Goal: Task Accomplishment & Management: Use online tool/utility

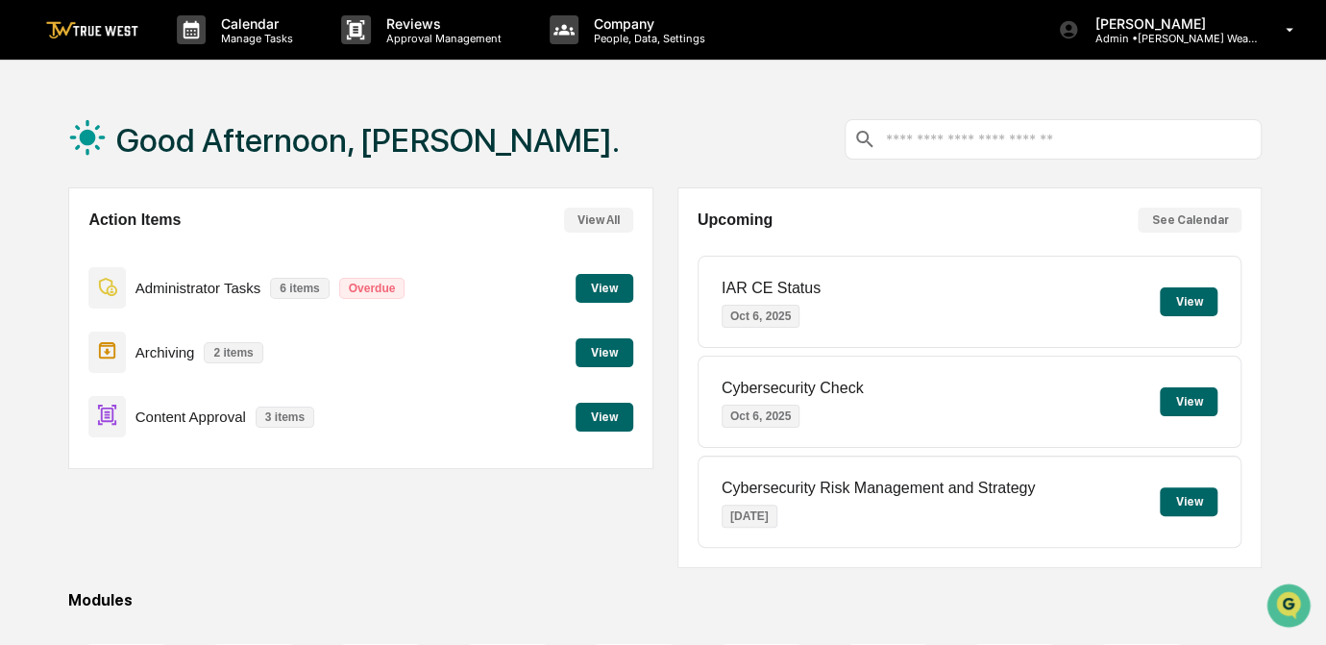
click at [601, 419] on button "View" at bounding box center [605, 417] width 58 height 29
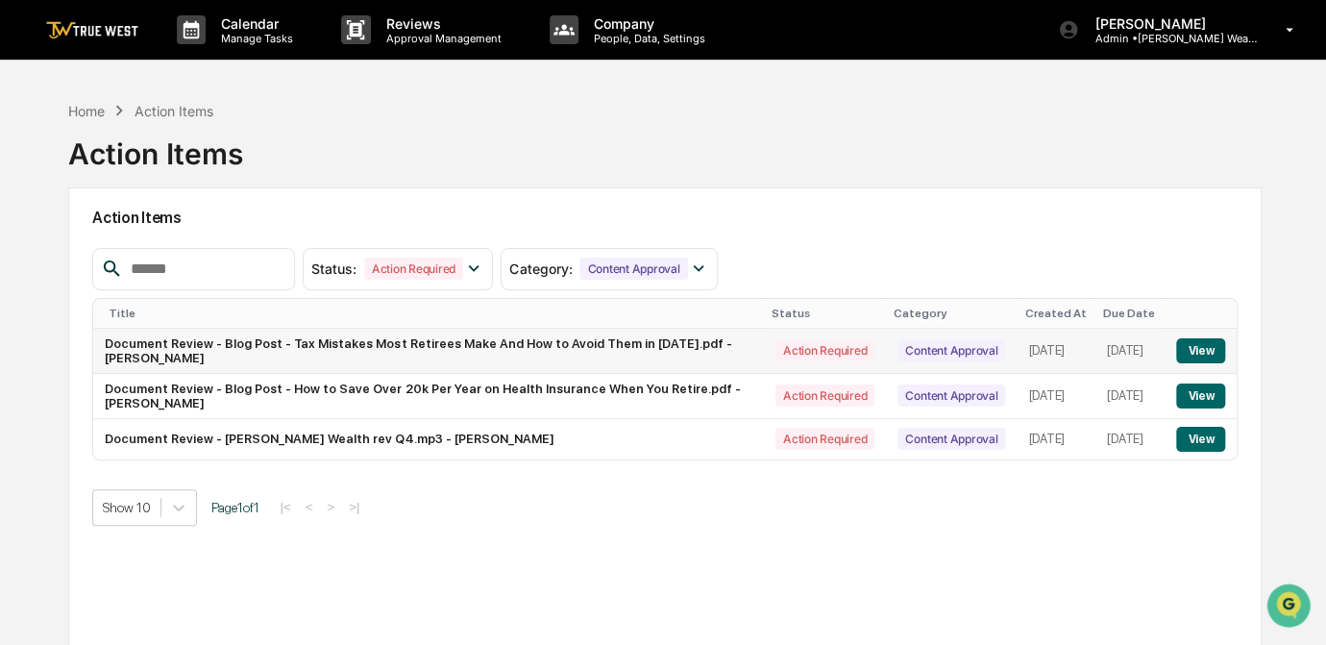
click at [1186, 342] on button "View" at bounding box center [1200, 350] width 49 height 25
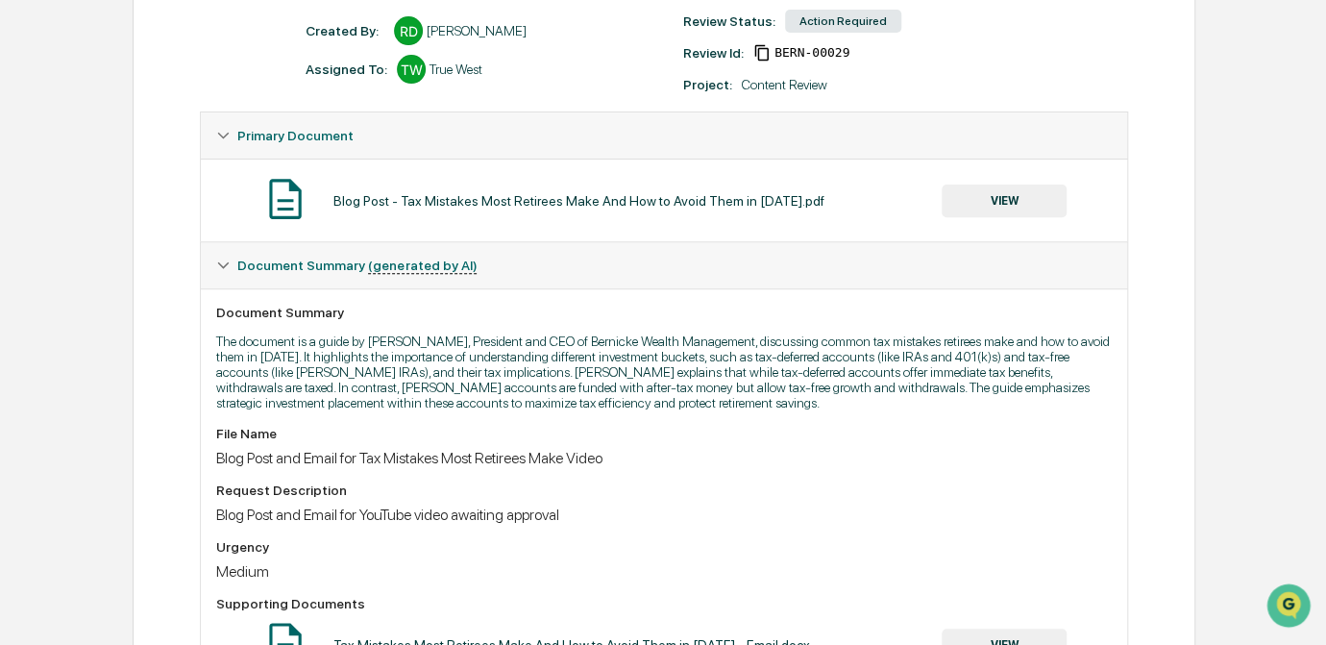
scroll to position [261, 0]
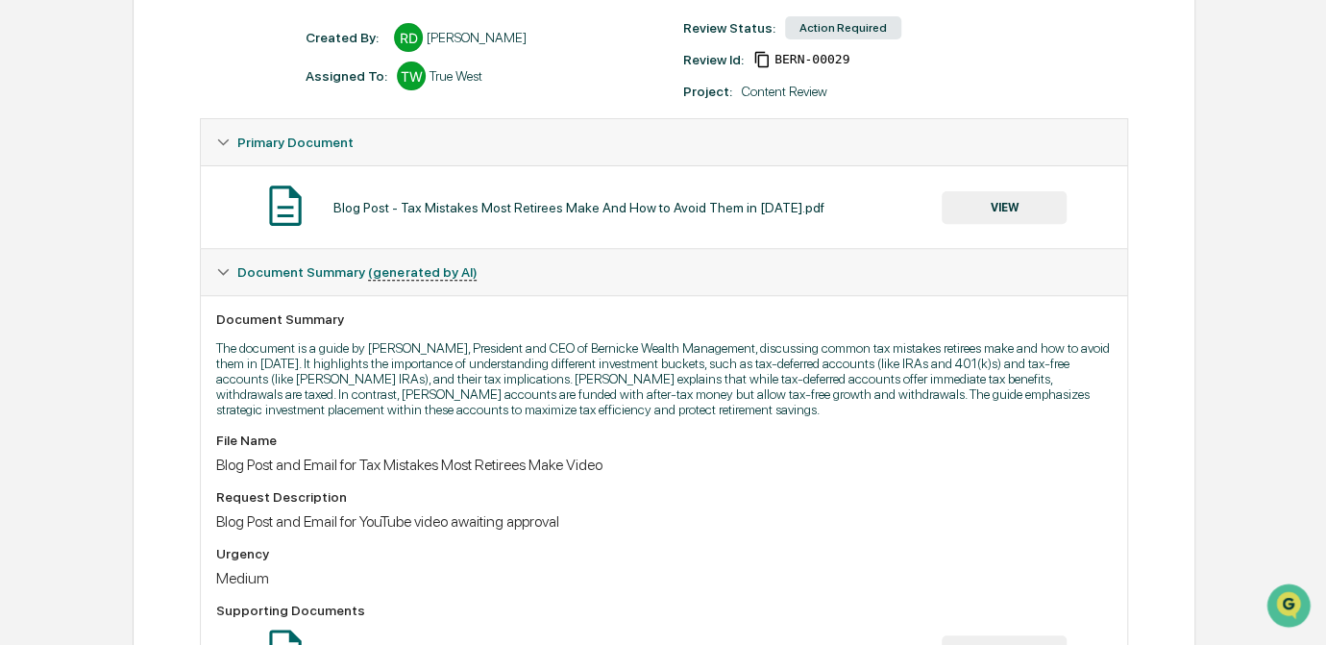
click at [1001, 214] on button "VIEW" at bounding box center [1004, 207] width 125 height 33
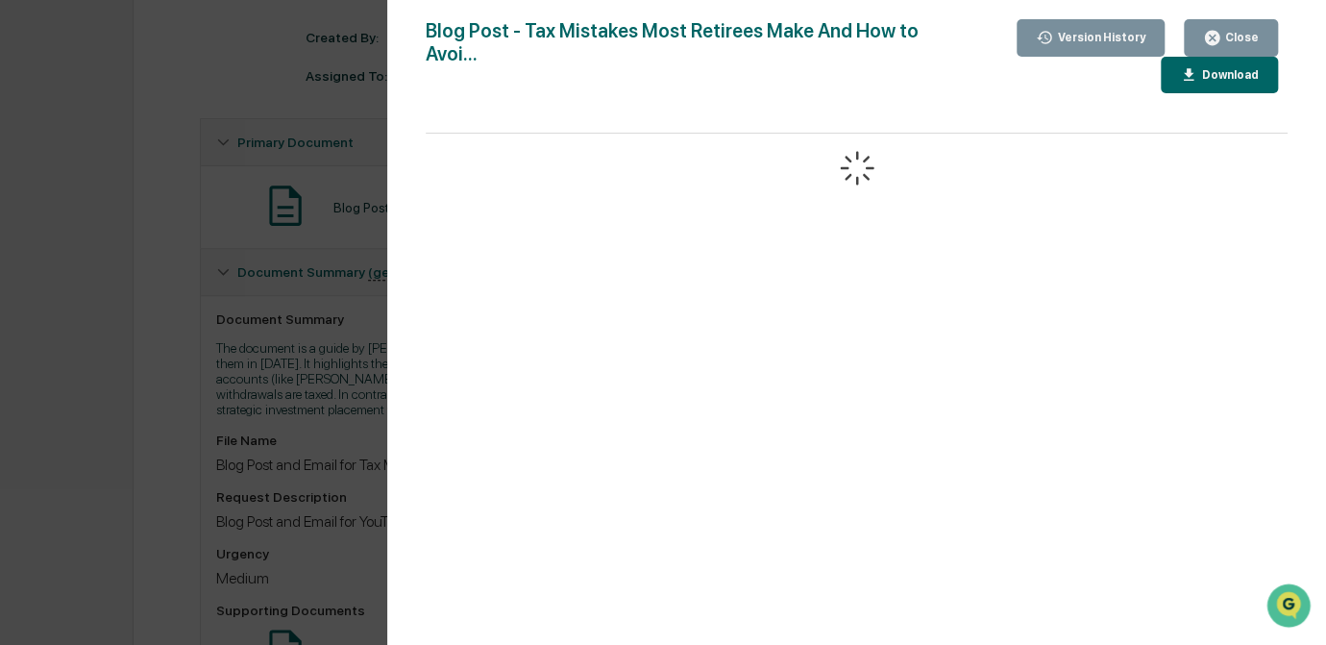
click at [1209, 80] on div "Download" at bounding box center [1228, 74] width 61 height 13
click at [161, 295] on div "Version History [DATE] 09:15 PM [PERSON_NAME] Blog Post - Tax Mistakes Most Ret…" at bounding box center [663, 322] width 1326 height 645
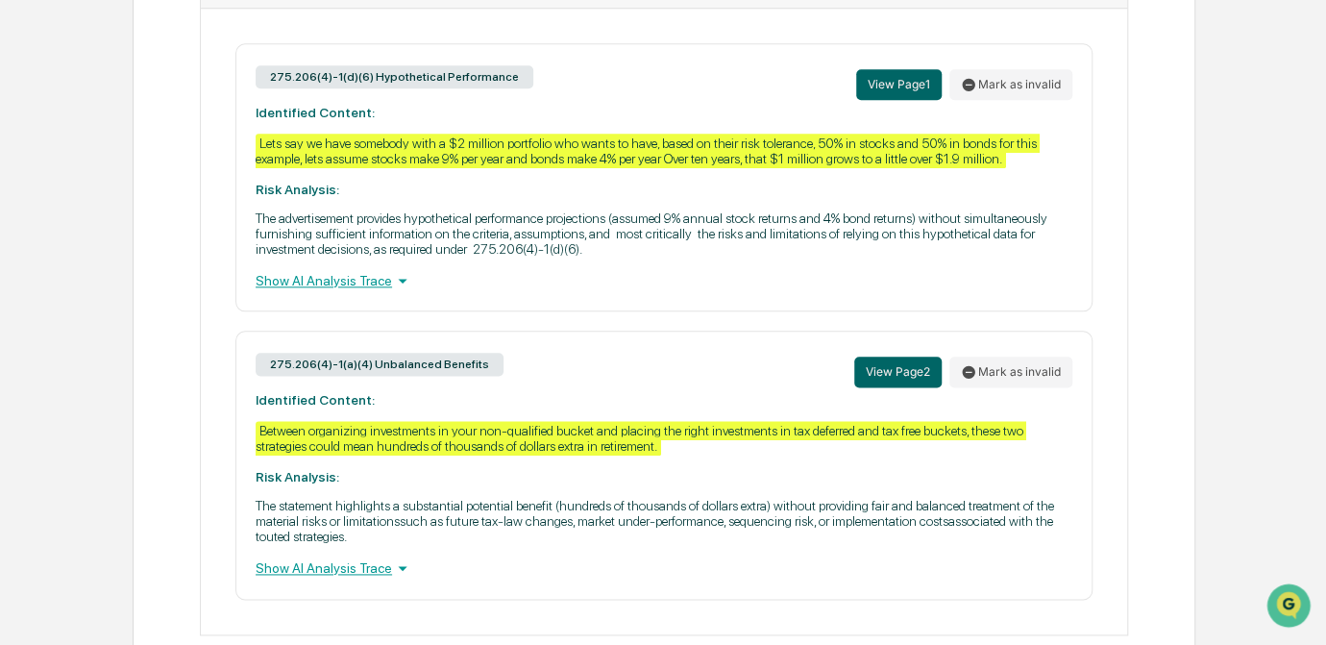
scroll to position [963, 0]
